Goal: Navigation & Orientation: Find specific page/section

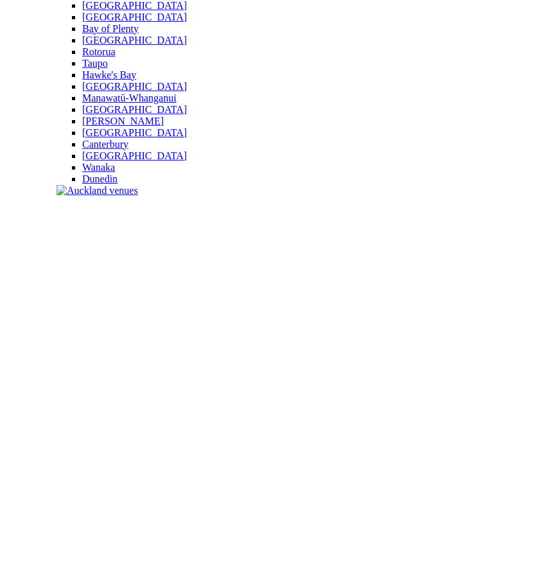
scroll to position [257, 0]
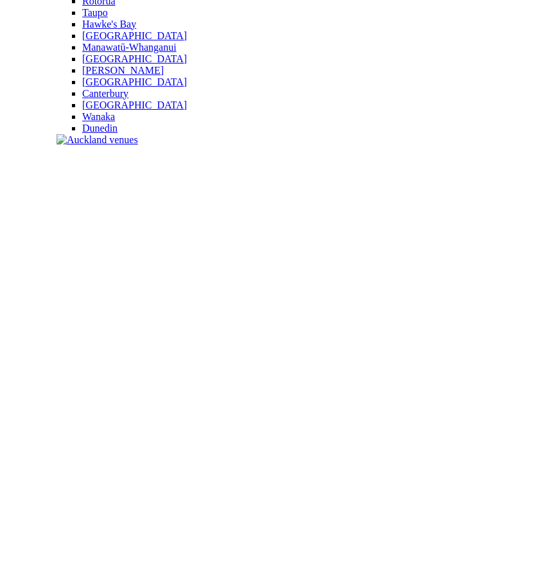
click at [0, 0] on slot "[GEOGRAPHIC_DATA] [GEOGRAPHIC_DATA] A venue with everlasting opulence, [GEOGRAP…" at bounding box center [0, 0] width 0 height 0
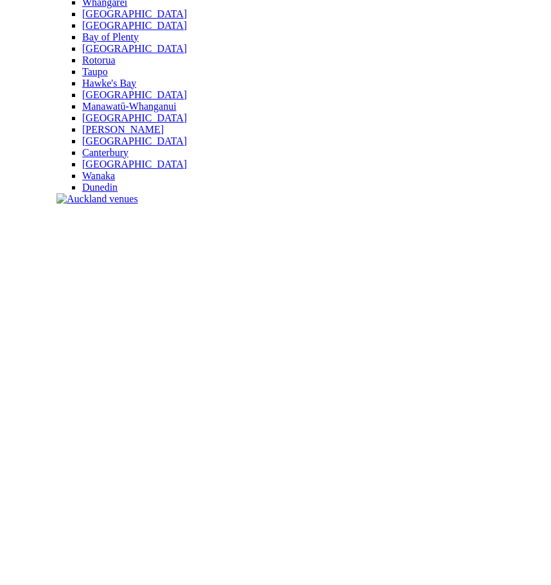
scroll to position [129, 0]
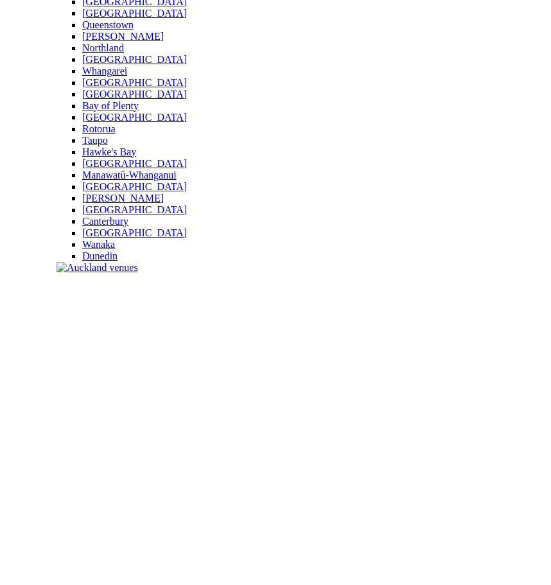
scroll to position [129, 0]
